Goal: Go to known website: Go to known website

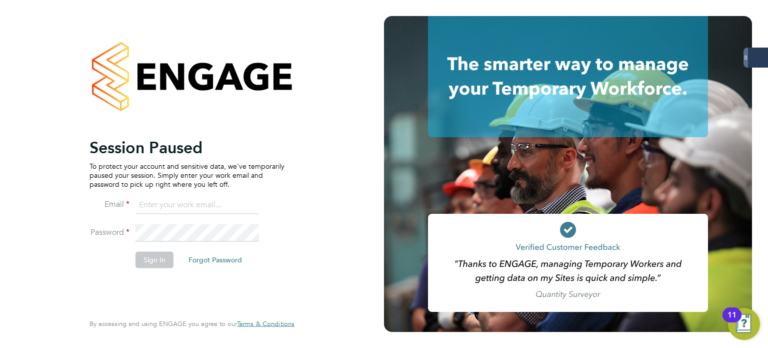
click at [180, 202] on input at bounding box center [198, 205] width 124 height 18
type input "andrew.quinney@servicecare.org.uk"
